Goal: Task Accomplishment & Management: Manage account settings

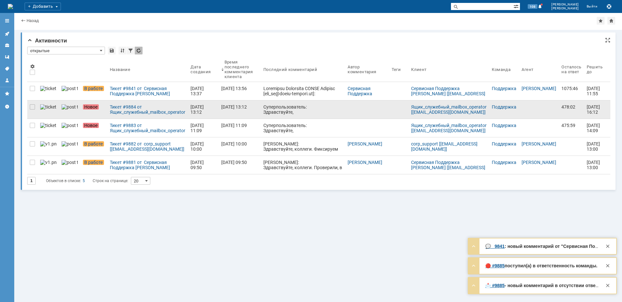
click at [34, 124] on div at bounding box center [32, 125] width 5 height 5
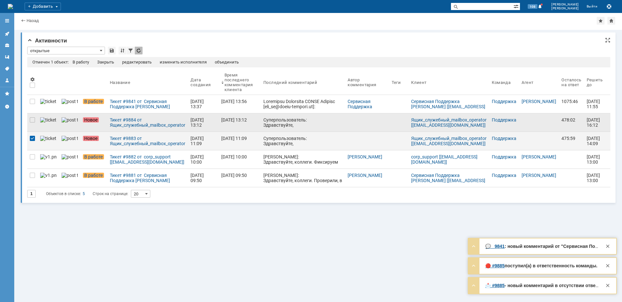
click at [31, 116] on div at bounding box center [32, 122] width 10 height 18
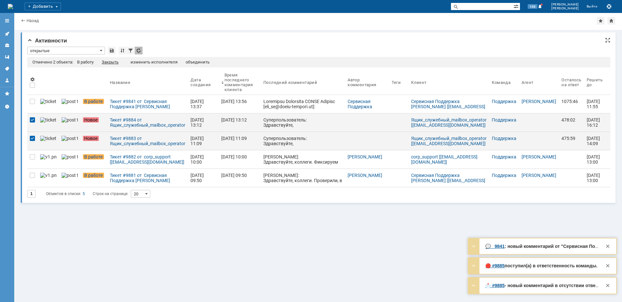
click at [115, 60] on div "Закрыть" at bounding box center [110, 62] width 17 height 5
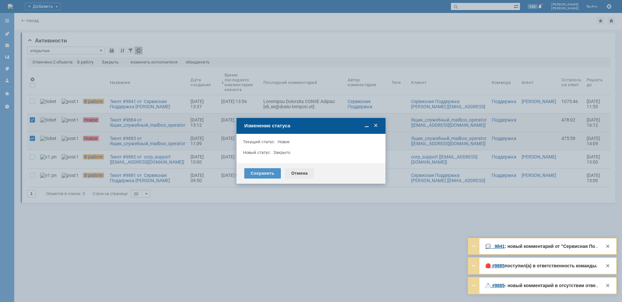
click at [301, 172] on div "Отмена" at bounding box center [299, 173] width 29 height 10
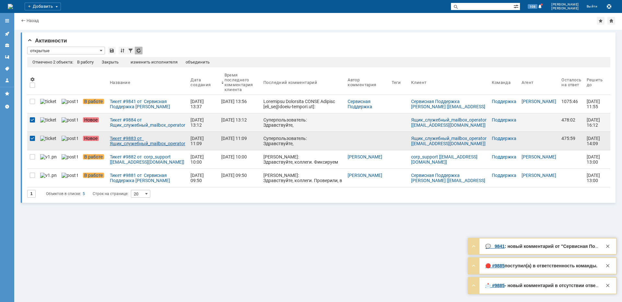
click at [121, 143] on div "Тикет #9883 от Ящик_служебный_mailbox_operator [[EMAIL_ADDRESS][DOMAIN_NAME]] (…" at bounding box center [147, 141] width 75 height 10
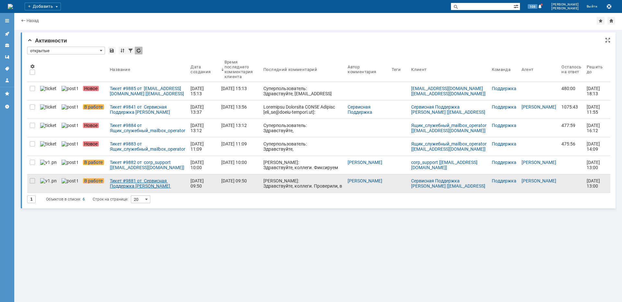
click at [132, 189] on link "Тикет #9881 от Сервисная Поддержка [PERSON_NAME] [[EMAIL_ADDRESS][DOMAIN_NAME]]…" at bounding box center [147, 183] width 81 height 18
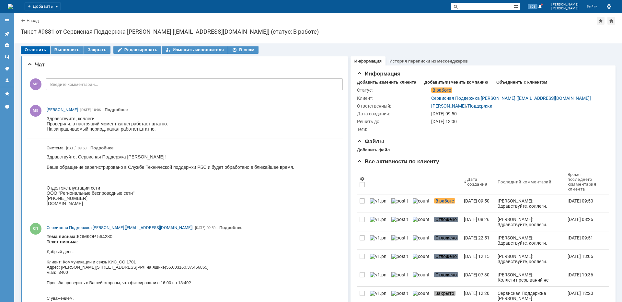
click at [44, 48] on div "Отложить" at bounding box center [35, 50] width 29 height 8
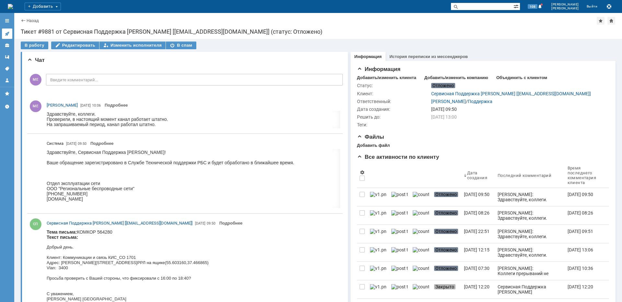
click at [4, 29] on link at bounding box center [7, 34] width 10 height 10
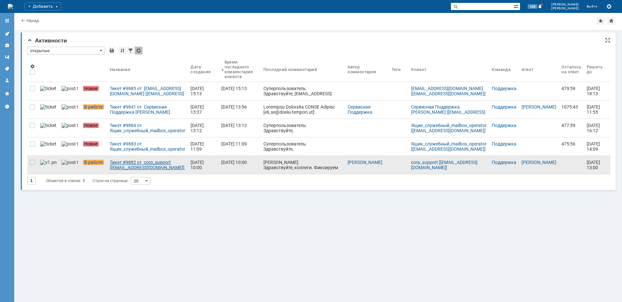
click at [125, 161] on div "Тикет #9882 от corp_support [[EMAIL_ADDRESS][DOMAIN_NAME]] (статус: В работе)" at bounding box center [147, 165] width 75 height 10
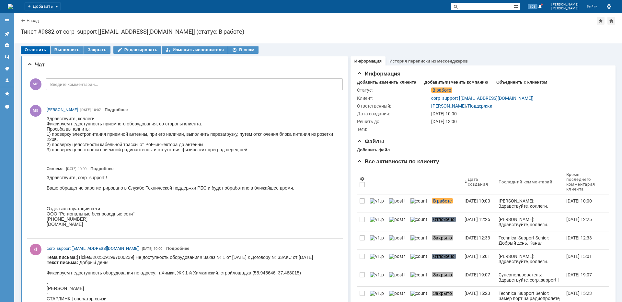
click at [36, 47] on div "Отложить" at bounding box center [35, 50] width 29 height 8
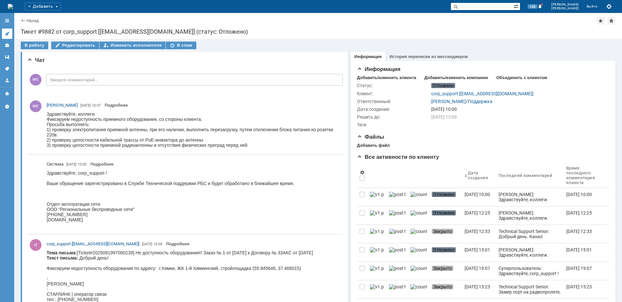
click at [6, 32] on icon at bounding box center [7, 33] width 5 height 5
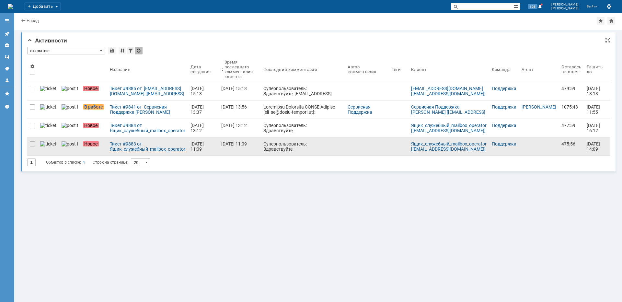
click at [121, 150] on div "Тикет #9883 от Ящик_служебный_mailbox_operator [[EMAIL_ADDRESS][DOMAIN_NAME]] (…" at bounding box center [147, 146] width 75 height 10
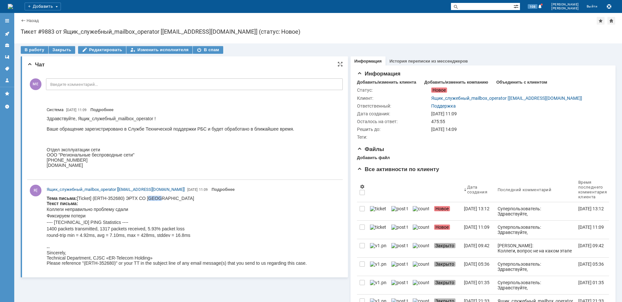
drag, startPoint x: 158, startPoint y: 198, endPoint x: 149, endPoint y: 199, distance: 8.5
click at [149, 199] on body "Тема письма: [Ticket] (ERTH-352680) ЭРТХ СО [GEOGRAPHIC_DATA] Текст письма: Кол…" at bounding box center [177, 231] width 260 height 70
copy body "4101"
click at [7, 36] on div at bounding box center [7, 33] width 5 height 5
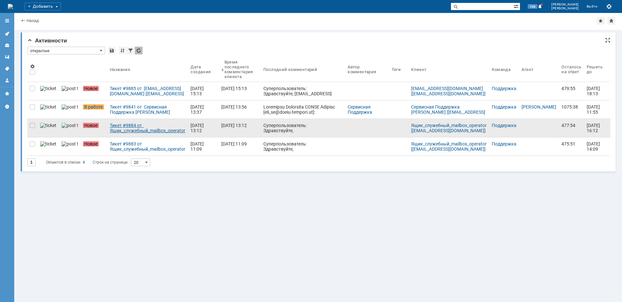
click at [113, 131] on div "Тикет #9884 от Ящик_служебный_mailbox_operator [[EMAIL_ADDRESS][DOMAIN_NAME]] (…" at bounding box center [147, 128] width 75 height 10
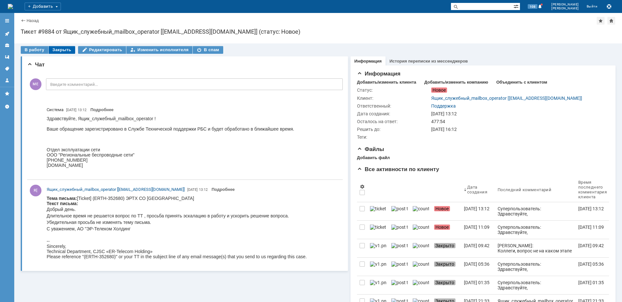
click at [56, 47] on div "Закрыть" at bounding box center [62, 50] width 27 height 8
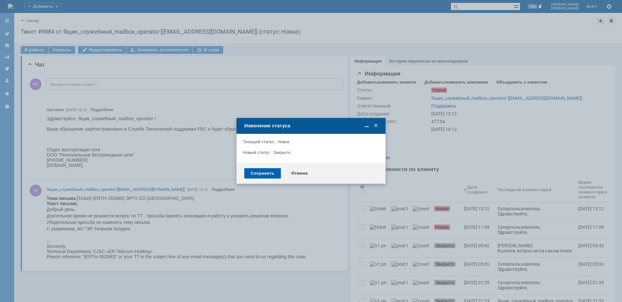
click at [255, 176] on div "Сохранить" at bounding box center [262, 173] width 37 height 10
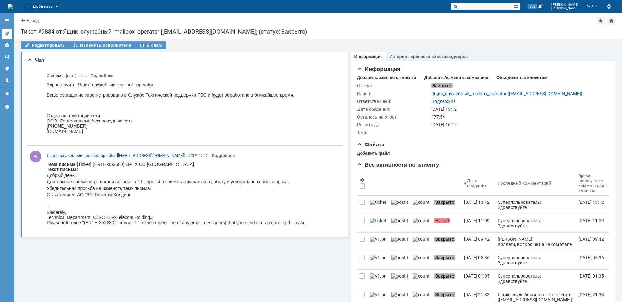
click at [9, 34] on icon at bounding box center [7, 33] width 5 height 5
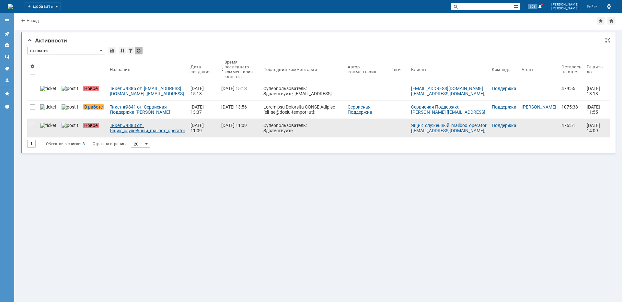
click at [113, 130] on div "Тикет #9883 от Ящик_служебный_mailbox_operator [[EMAIL_ADDRESS][DOMAIN_NAME]] (…" at bounding box center [147, 128] width 75 height 10
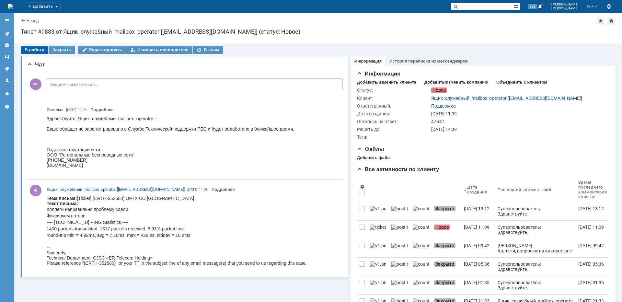
click at [36, 48] on div "В работу" at bounding box center [35, 50] width 28 height 8
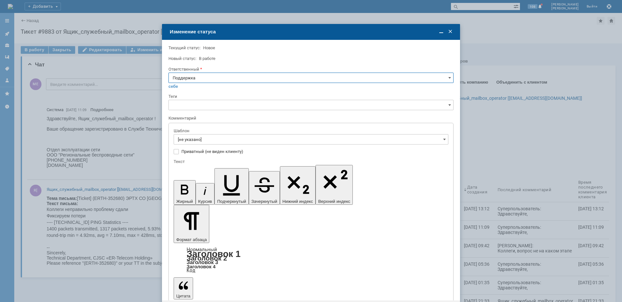
click at [190, 75] on input "Поддержка" at bounding box center [310, 78] width 285 height 10
click at [203, 142] on span "[PERSON_NAME]" at bounding box center [311, 143] width 277 height 5
type input "[PERSON_NAME]"
click at [203, 142] on input "[не указано]" at bounding box center [311, 139] width 275 height 10
type input "[PERSON_NAME]"
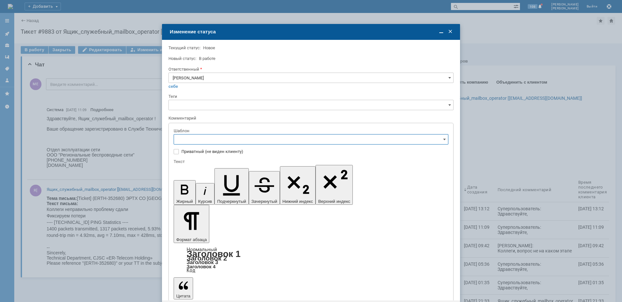
scroll to position [65, 0]
click at [230, 213] on span "[операторы] штатно потерь нет" at bounding box center [311, 214] width 266 height 5
type input "[операторы] штатно потерь нет"
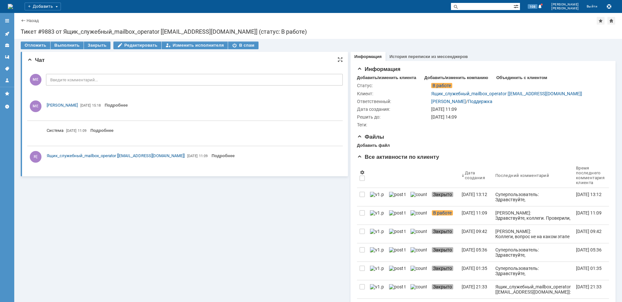
scroll to position [0, 0]
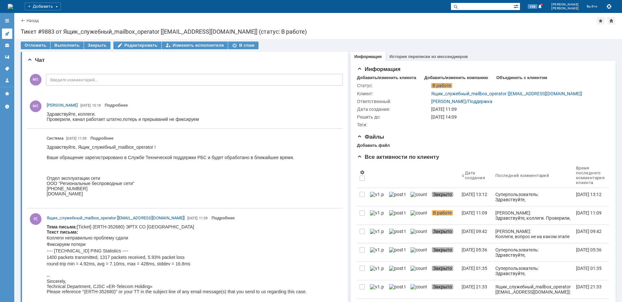
click at [5, 35] on icon at bounding box center [7, 33] width 5 height 5
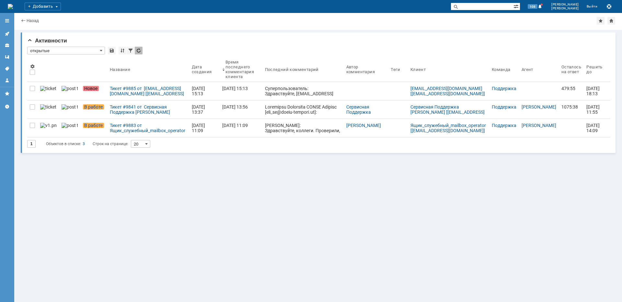
click at [126, 109] on div "Тикет #9841 от Сервисная Поддержка [PERSON_NAME] [[EMAIL_ADDRESS][DOMAIN_NAME]]…" at bounding box center [148, 109] width 77 height 10
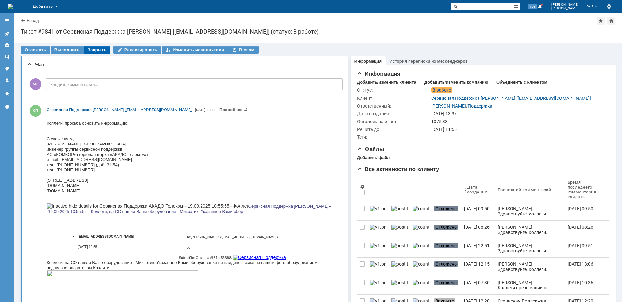
click at [91, 51] on div "Закрыть" at bounding box center [97, 50] width 27 height 8
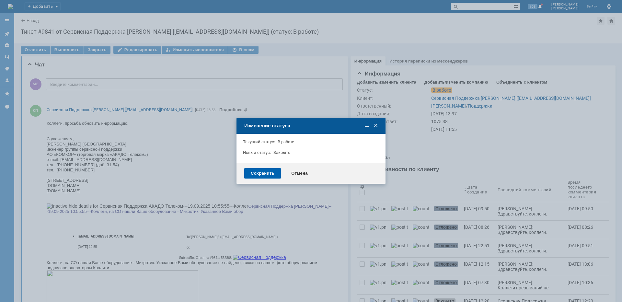
click at [256, 173] on div "Сохранить" at bounding box center [262, 173] width 37 height 10
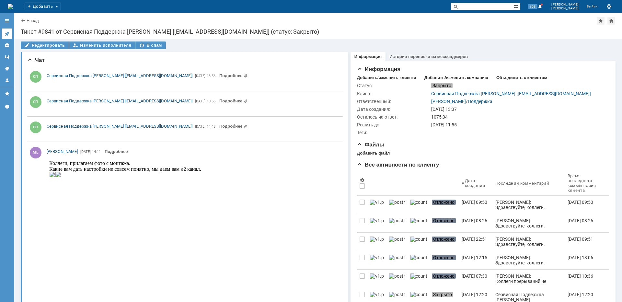
click at [8, 32] on icon at bounding box center [7, 34] width 4 height 4
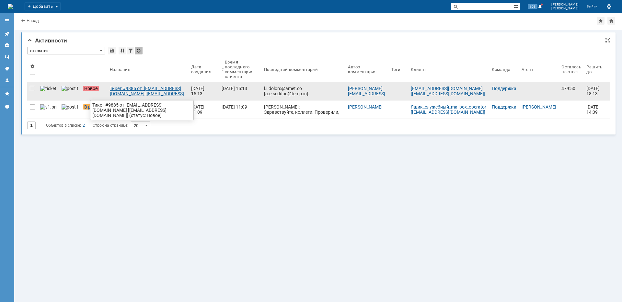
click at [142, 99] on link "Тикет #9885 от [EMAIL_ADDRESS][DOMAIN_NAME] [[EMAIL_ADDRESS][DOMAIN_NAME]] (ста…" at bounding box center [147, 91] width 81 height 18
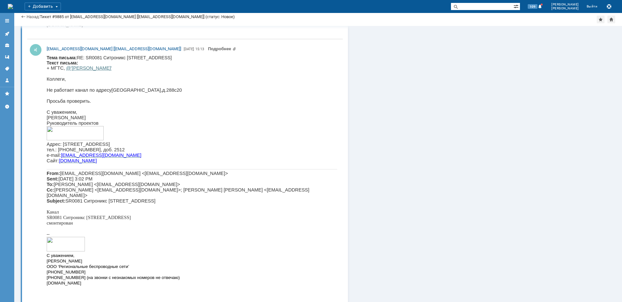
scroll to position [537, 0]
